Goal: Task Accomplishment & Management: Manage account settings

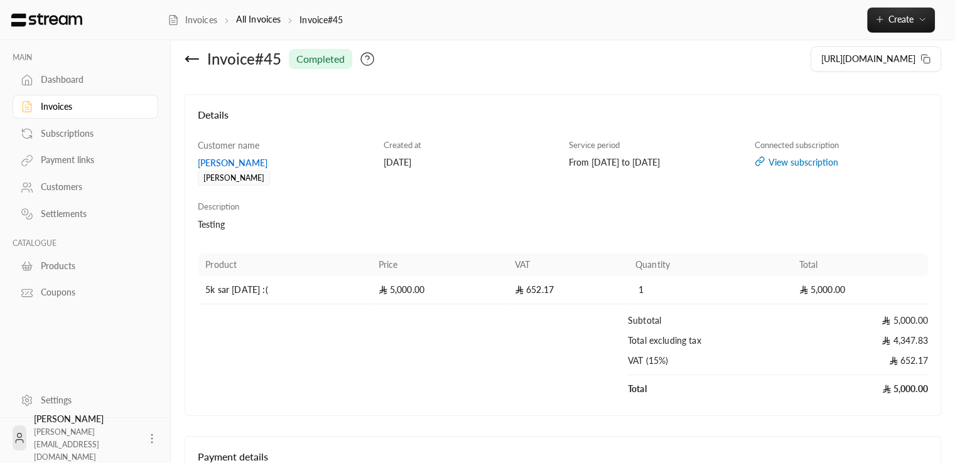
scroll to position [149, 0]
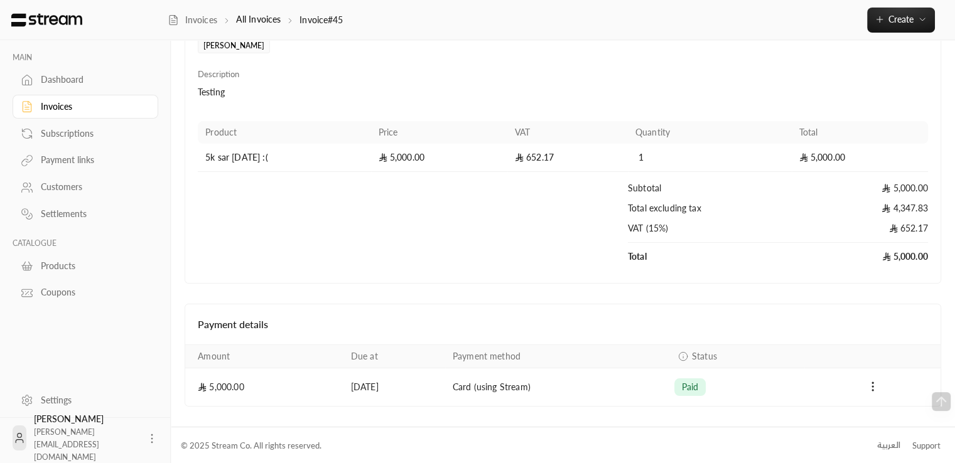
click at [867, 393] on td "Payments" at bounding box center [872, 388] width 136 height 38
click at [872, 382] on circle "Payments" at bounding box center [872, 382] width 1 height 1
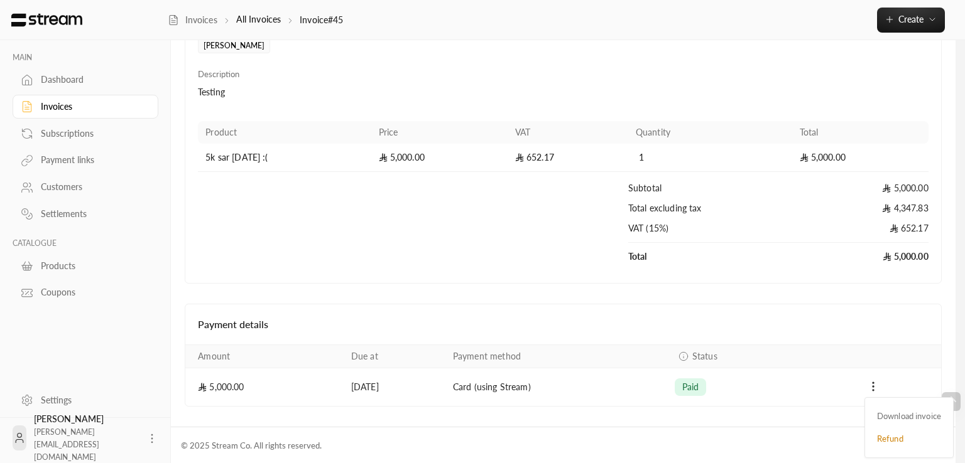
click at [964, 229] on div at bounding box center [482, 231] width 965 height 463
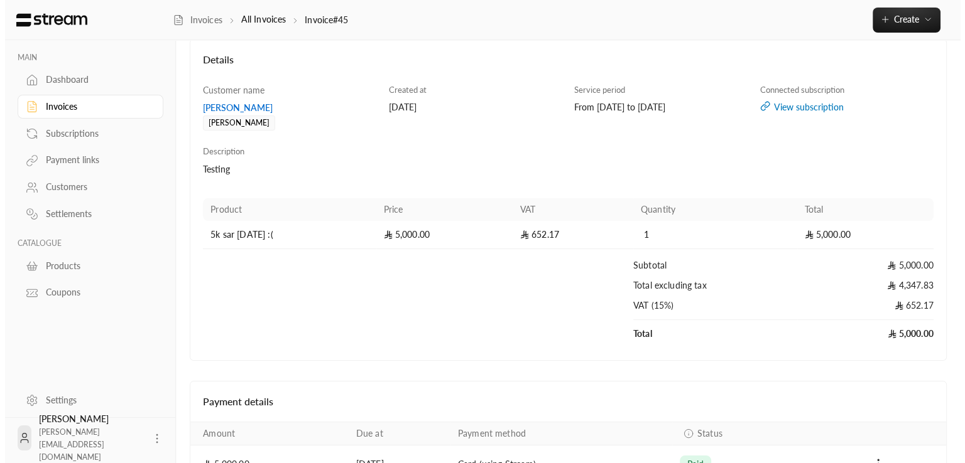
scroll to position [0, 0]
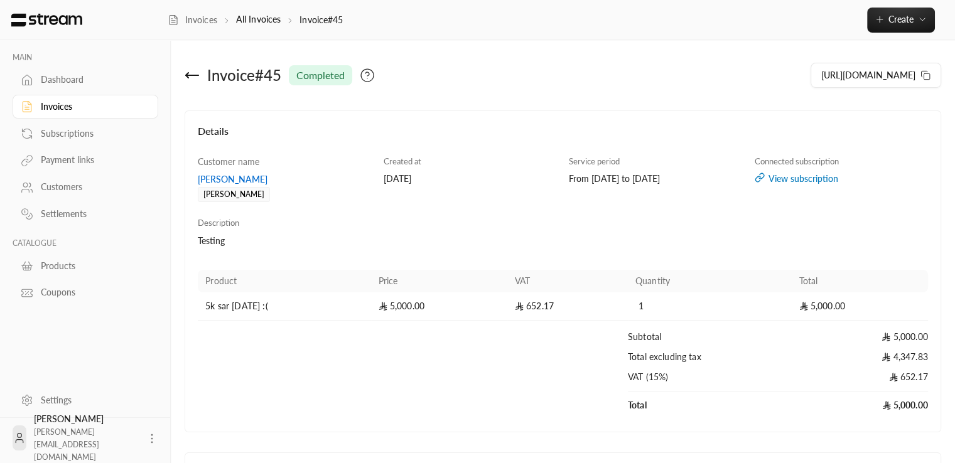
click at [76, 134] on div "Subscriptions" at bounding box center [92, 133] width 102 height 13
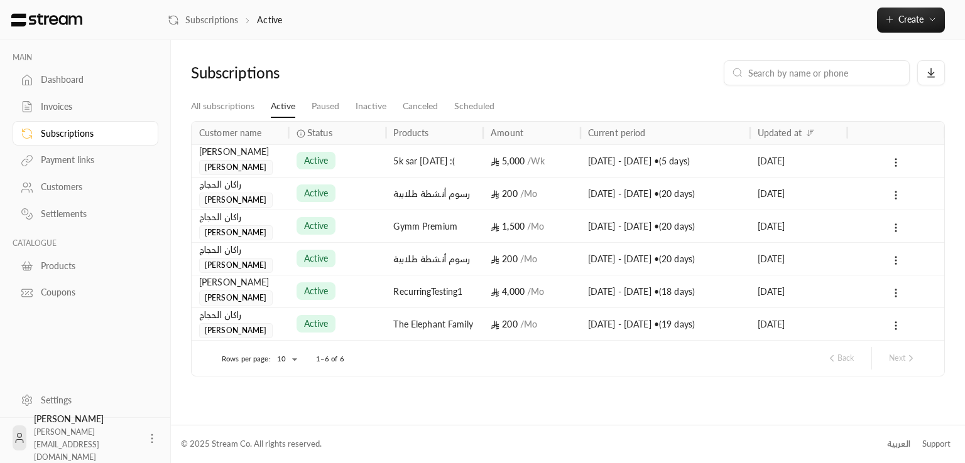
click at [274, 165] on div "[PERSON_NAME] [PERSON_NAME]" at bounding box center [240, 160] width 82 height 30
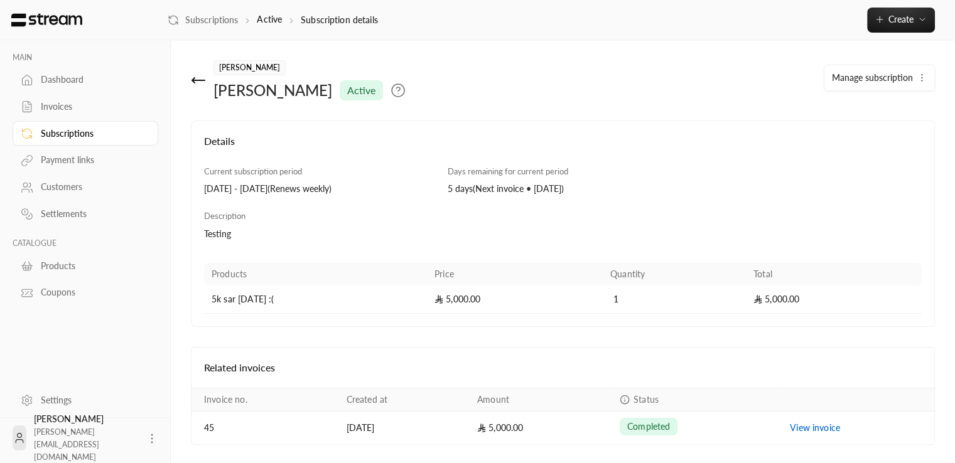
click at [880, 80] on span "Manage subscription" at bounding box center [872, 77] width 81 height 11
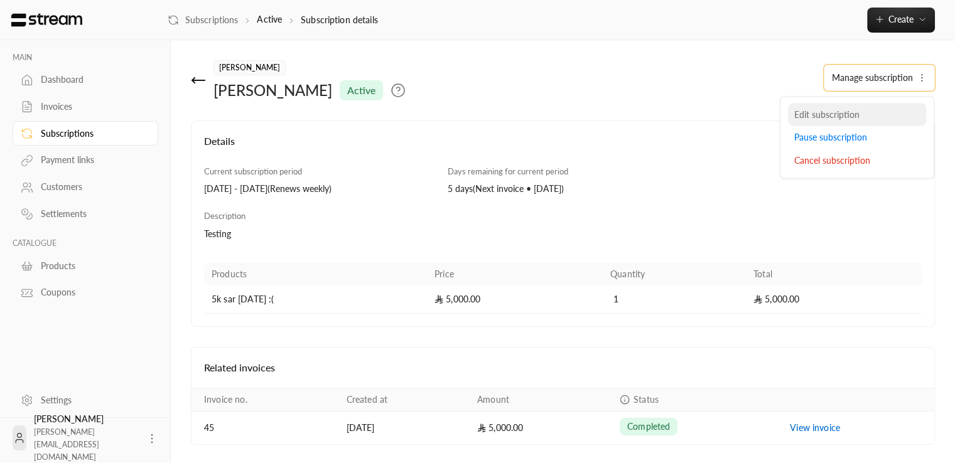
click at [859, 108] on div "Edit subscription" at bounding box center [857, 114] width 126 height 13
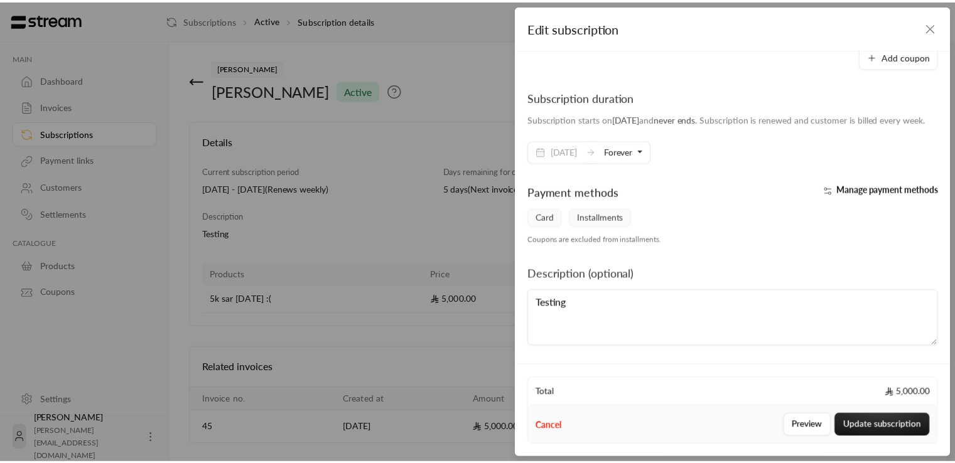
scroll to position [234, 3]
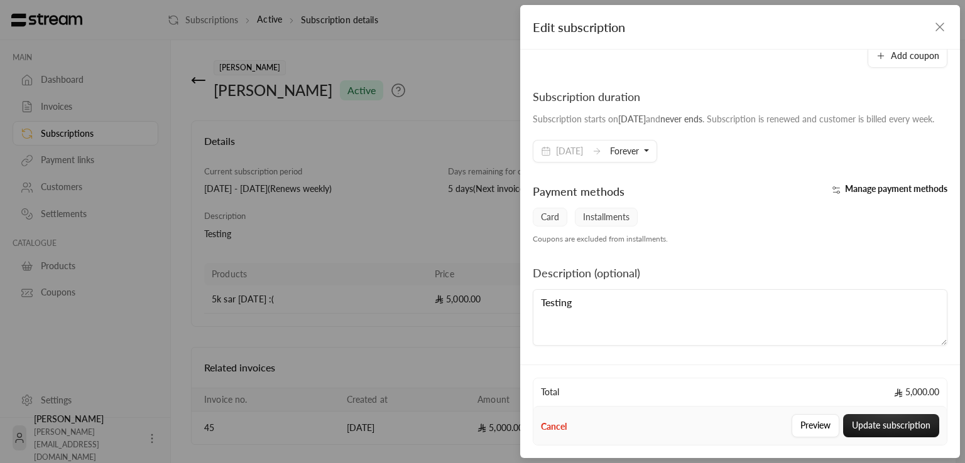
click at [852, 184] on span "Manage payment methods" at bounding box center [896, 188] width 102 height 11
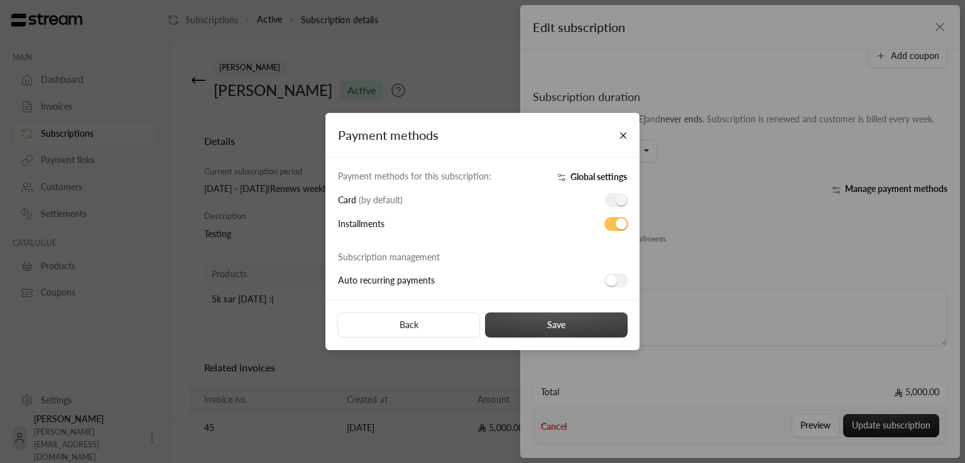
click at [569, 318] on button "Save" at bounding box center [556, 325] width 143 height 25
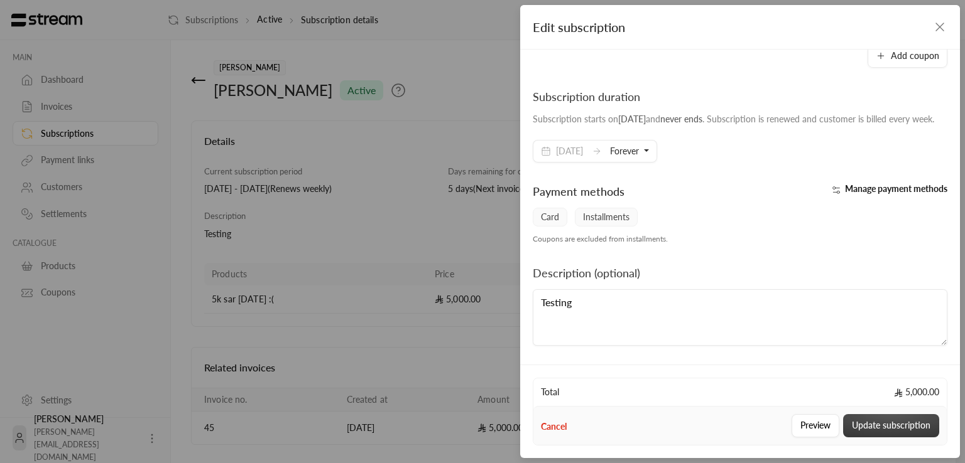
click at [889, 425] on button "Update subscription" at bounding box center [891, 425] width 96 height 23
